Goal: Task Accomplishment & Management: Manage account settings

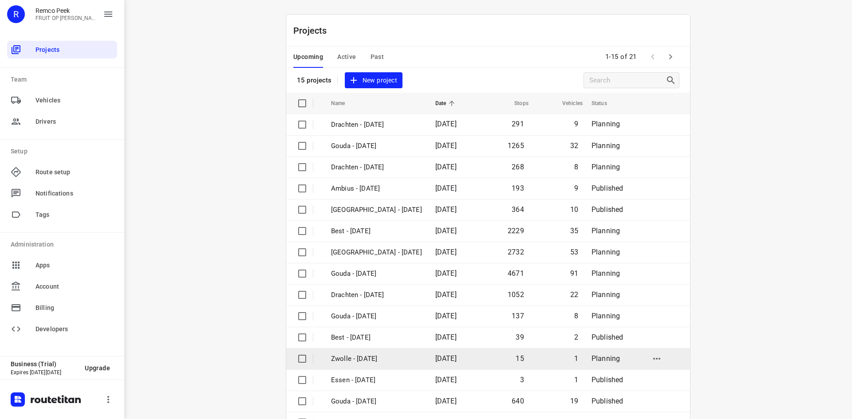
scroll to position [29, 0]
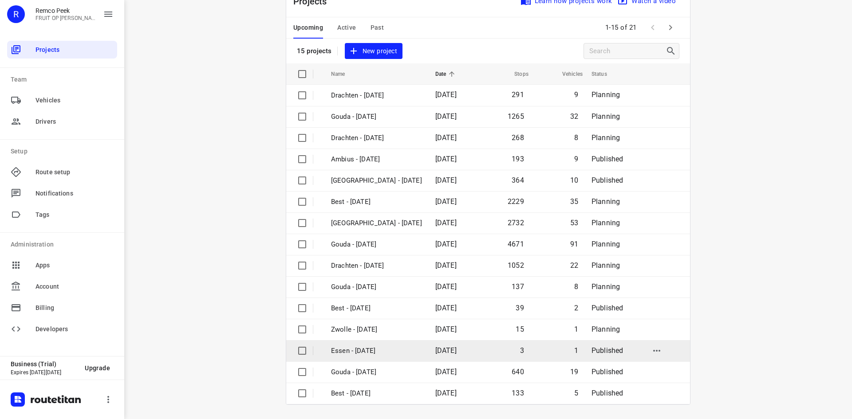
click at [385, 354] on p "Essen - [DATE]" at bounding box center [376, 351] width 91 height 10
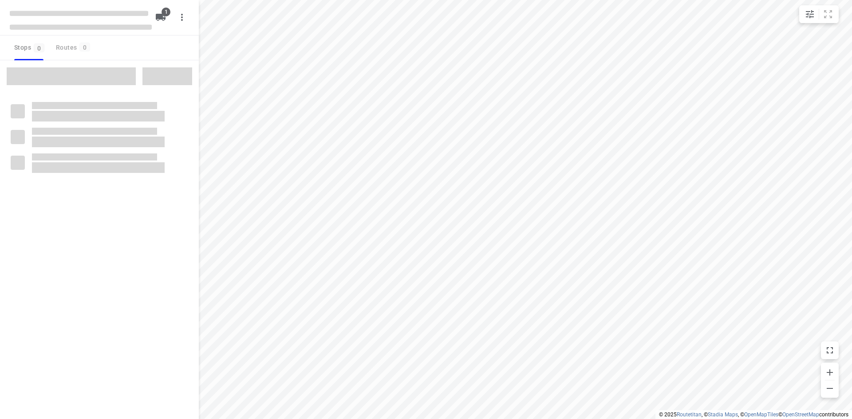
checkbox input "true"
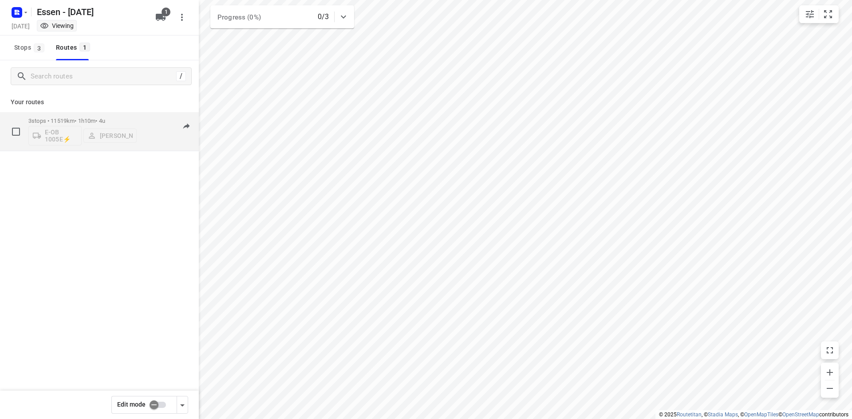
click at [134, 118] on p "3 stops • 11519km • 1h10m • 4u" at bounding box center [82, 121] width 108 height 7
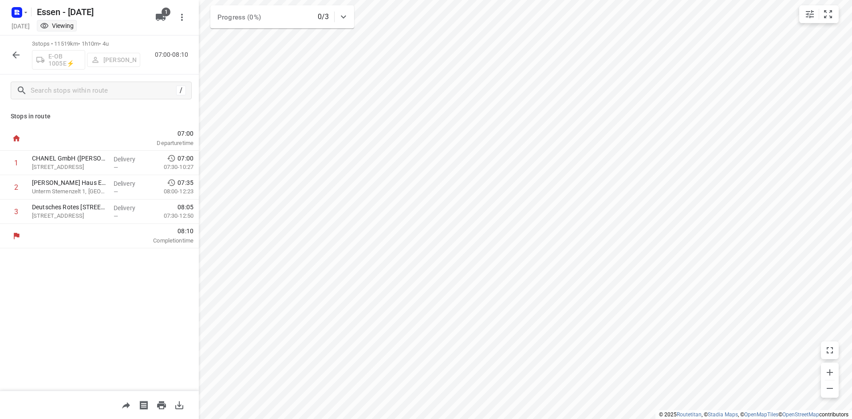
click at [26, 49] on div "3 stops • 11519km • 1h10m • 4u E-OB 1005E⚡ Anas Yahya 07:00-08:10" at bounding box center [99, 54] width 199 height 39
click at [23, 52] on button "button" at bounding box center [16, 55] width 18 height 18
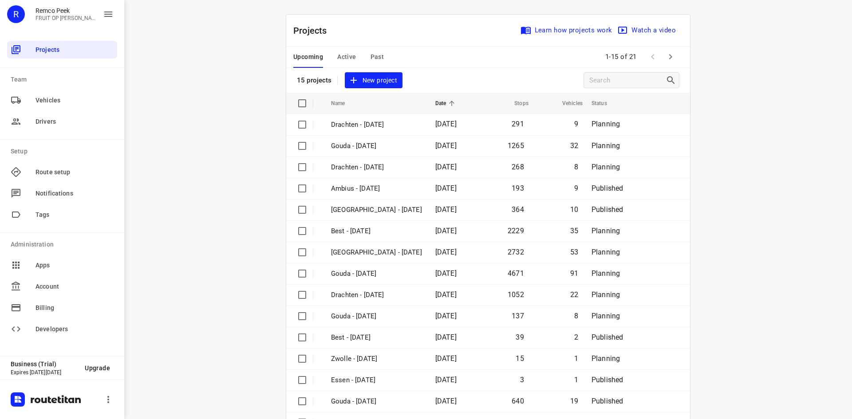
click at [667, 63] on button "button" at bounding box center [670, 57] width 18 height 18
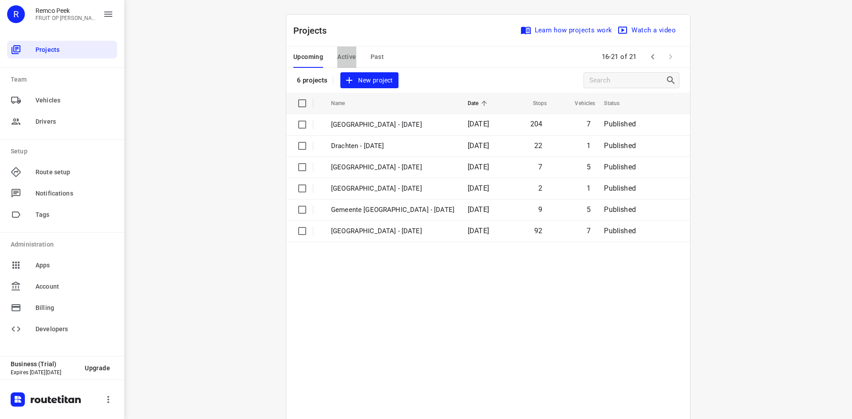
click at [338, 55] on span "Active" at bounding box center [346, 56] width 19 height 11
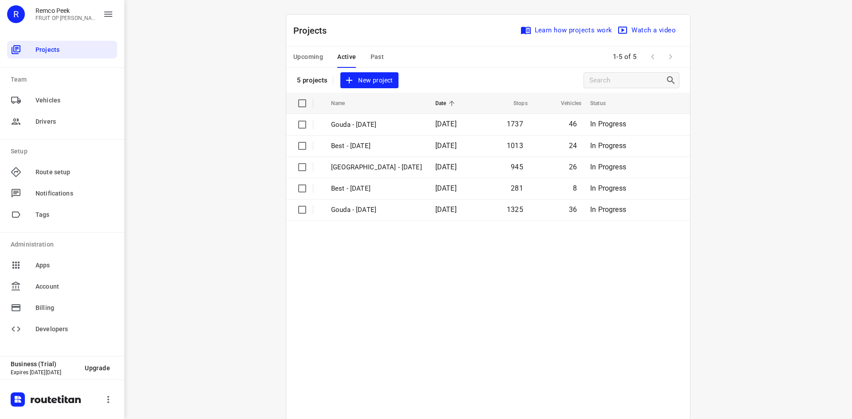
click at [372, 53] on span "Past" at bounding box center [377, 56] width 14 height 11
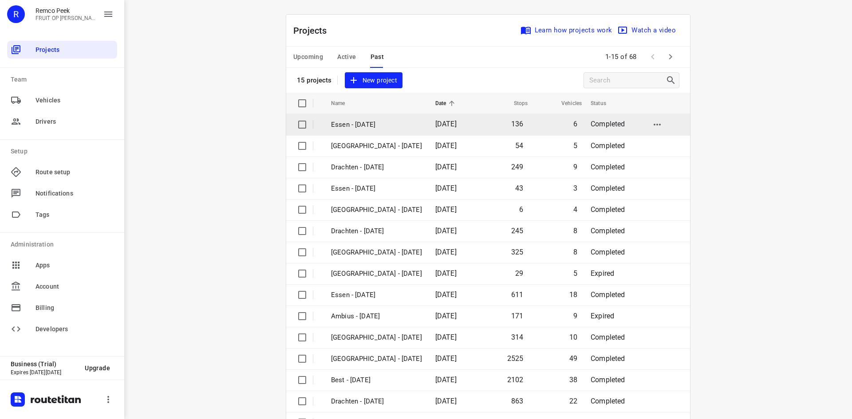
click at [394, 125] on p "Essen - [DATE]" at bounding box center [376, 125] width 91 height 10
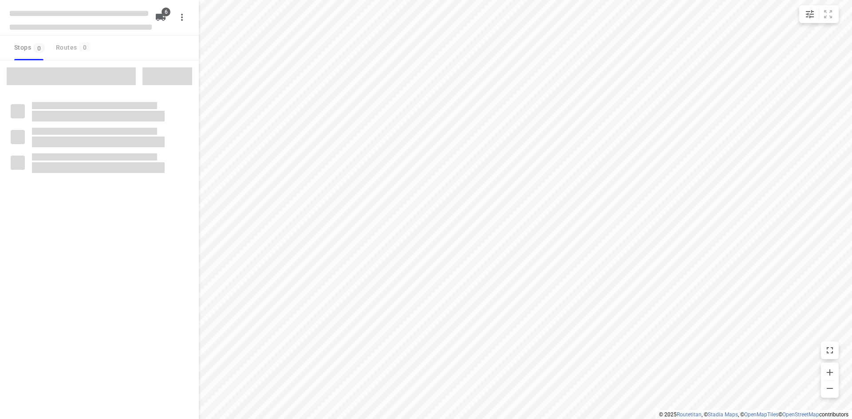
checkbox input "true"
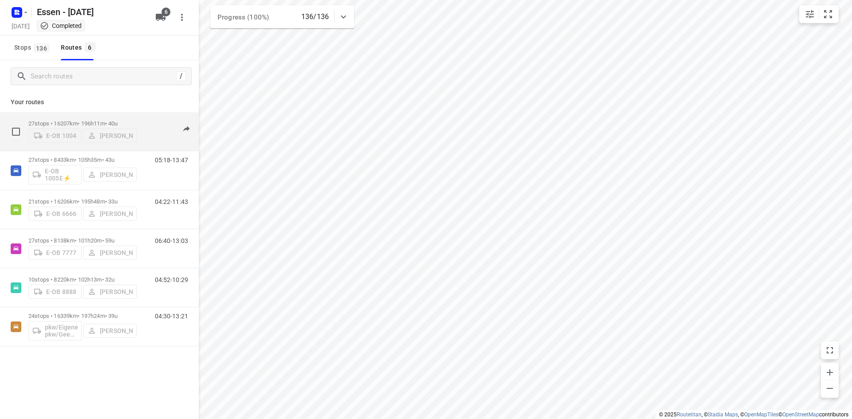
click at [146, 124] on div "04:22-12:13" at bounding box center [166, 133] width 44 height 27
